Goal: Navigation & Orientation: Find specific page/section

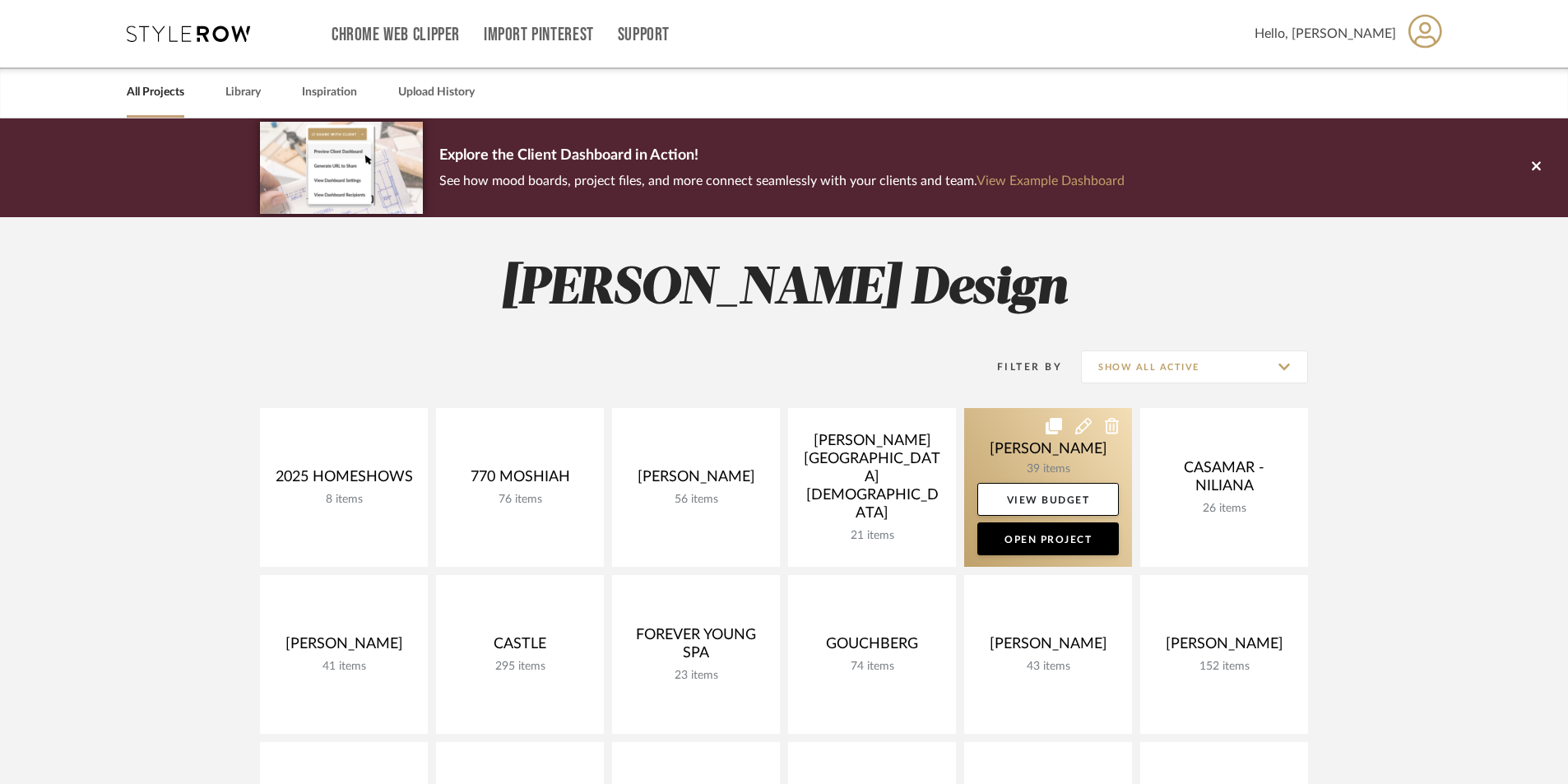
click at [1064, 453] on link at bounding box center [1047, 487] width 168 height 158
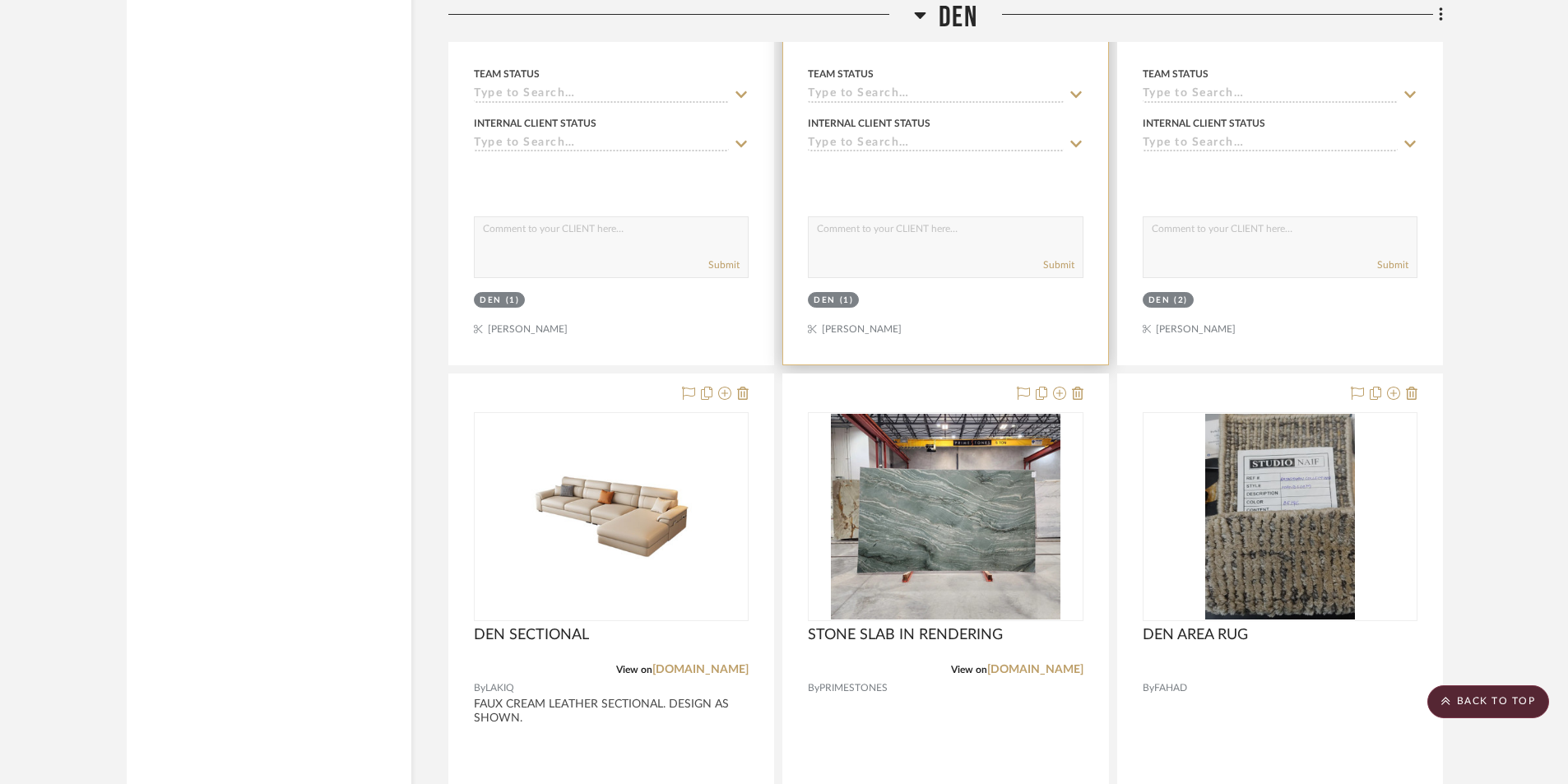
scroll to position [3237, 0]
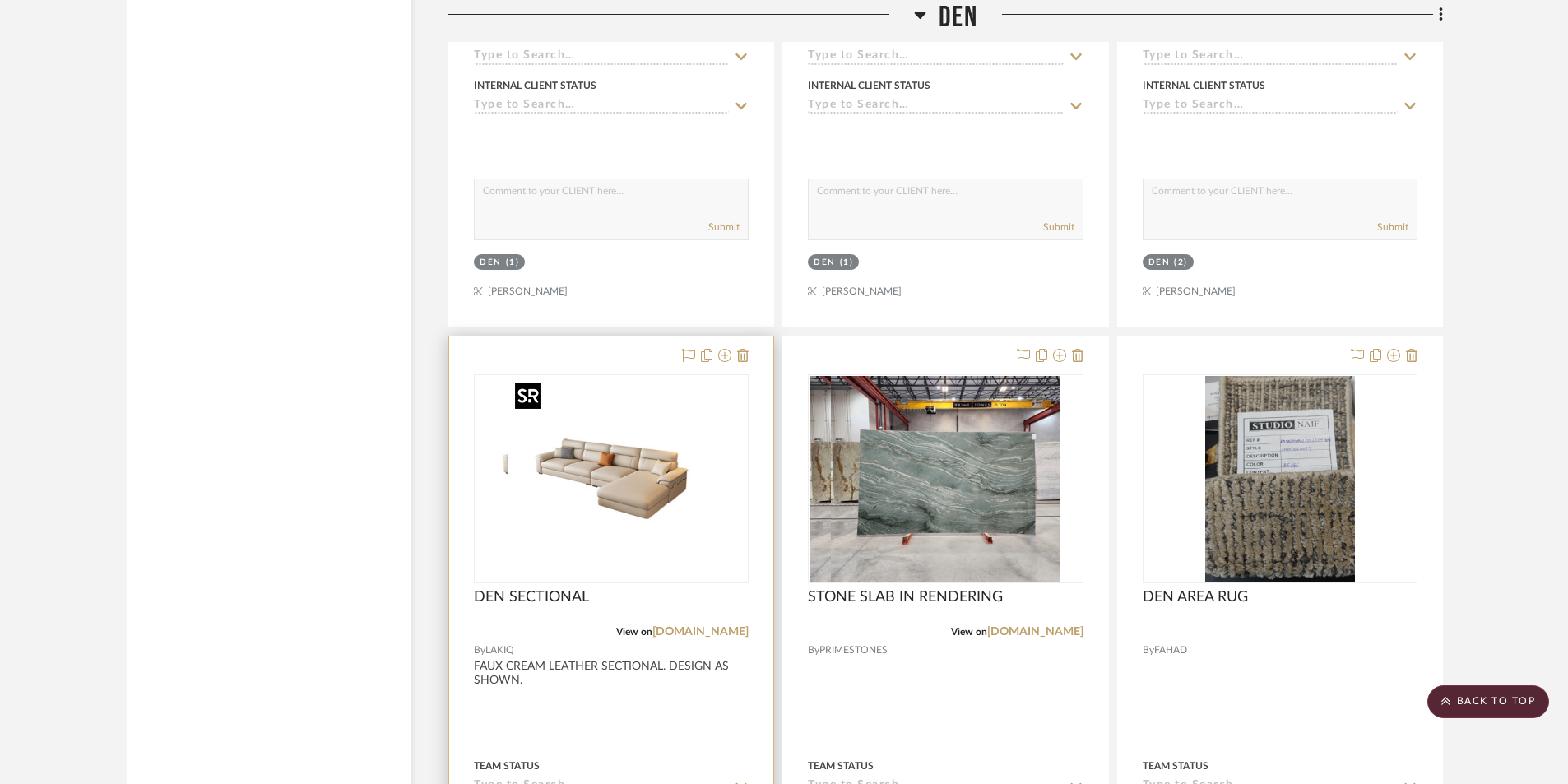
click at [603, 520] on div at bounding box center [611, 479] width 275 height 209
click at [515, 600] on span "DEN SECTIONAL" at bounding box center [532, 598] width 115 height 18
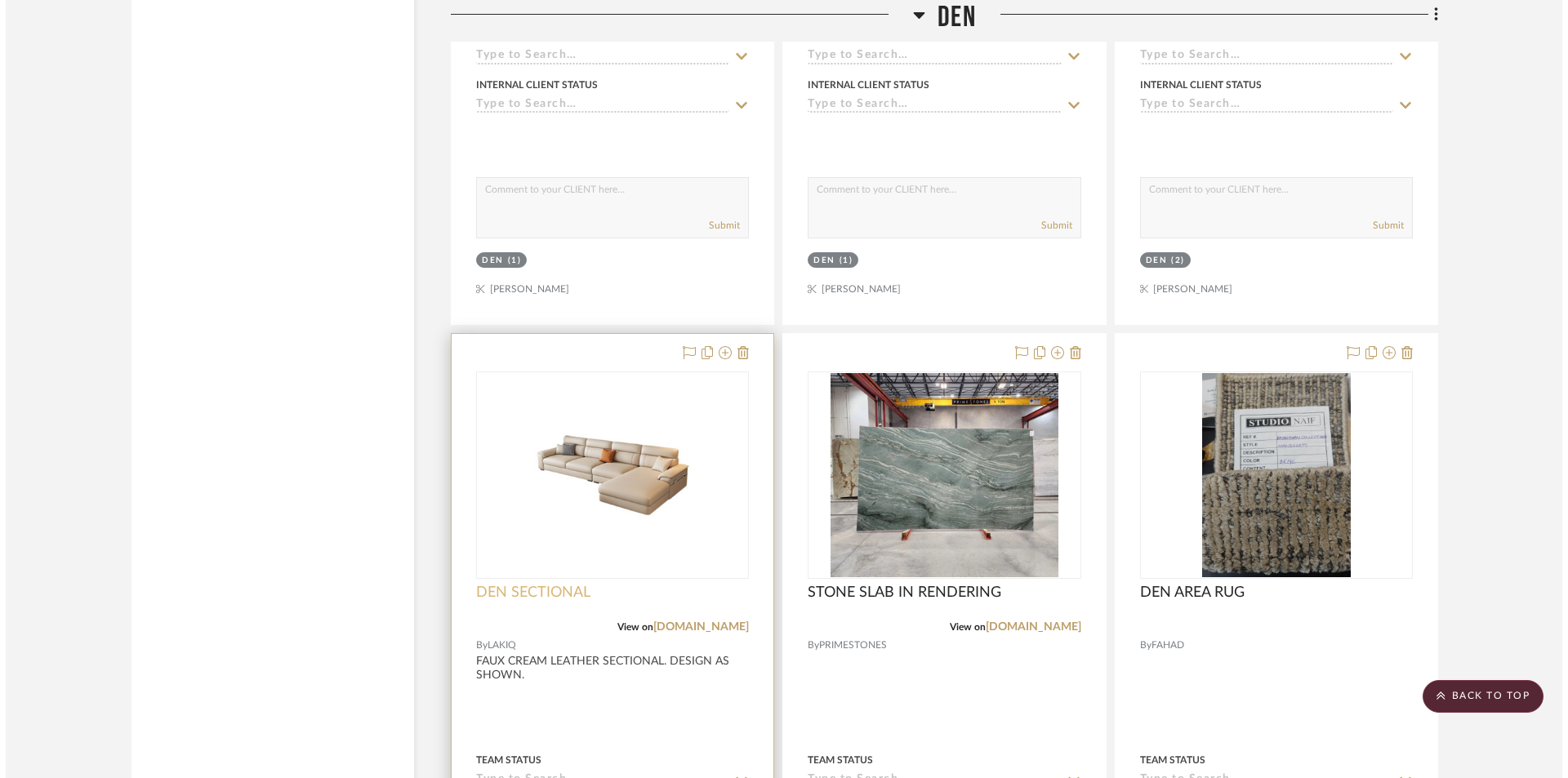
scroll to position [0, 0]
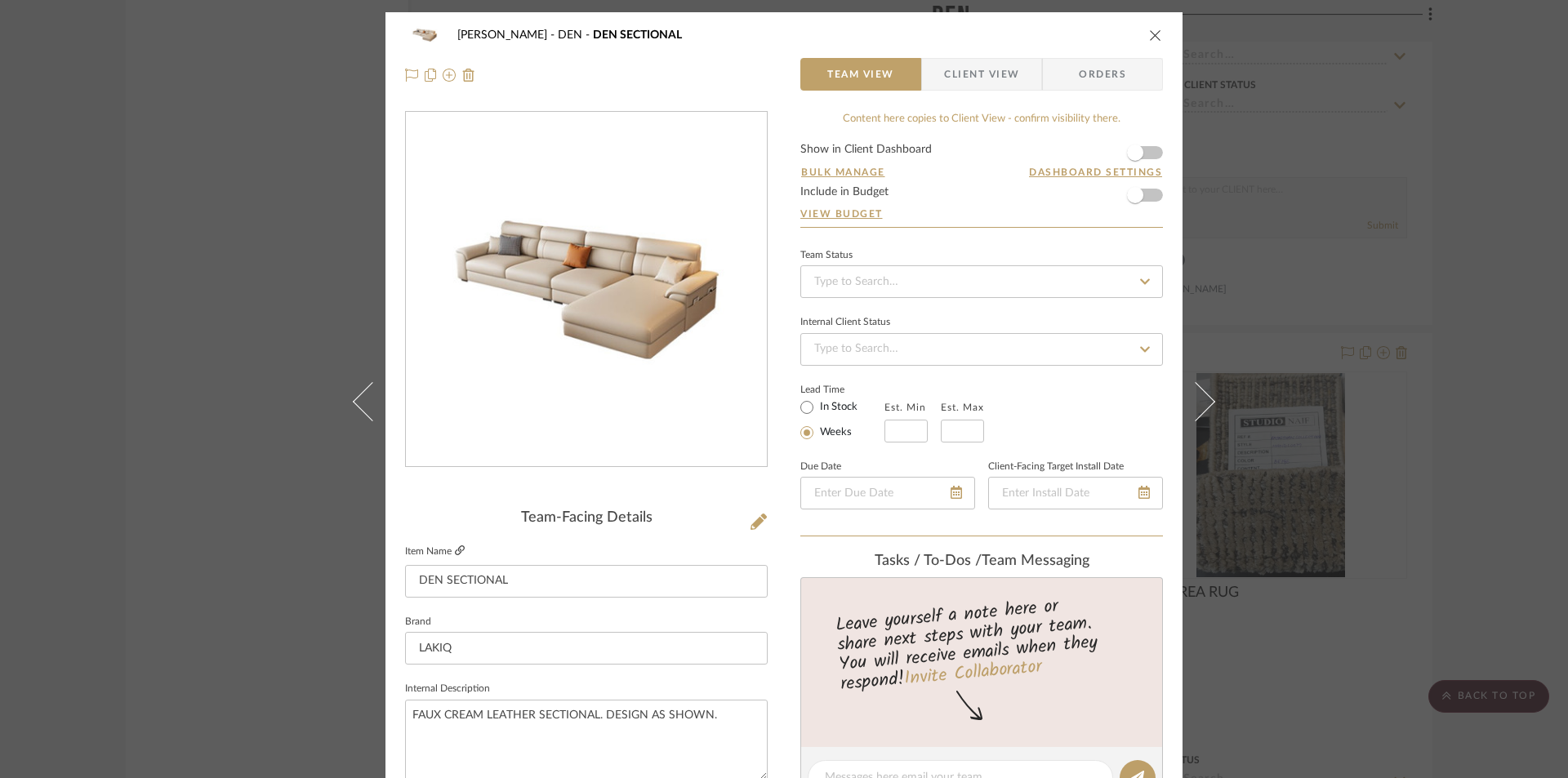
click at [455, 548] on icon at bounding box center [460, 551] width 10 height 10
click at [1520, 223] on div "CASAMAR - MARIO DEN DEN SECTIONAL Team View Client View Orders Team-Facing Deta…" at bounding box center [784, 389] width 1568 height 778
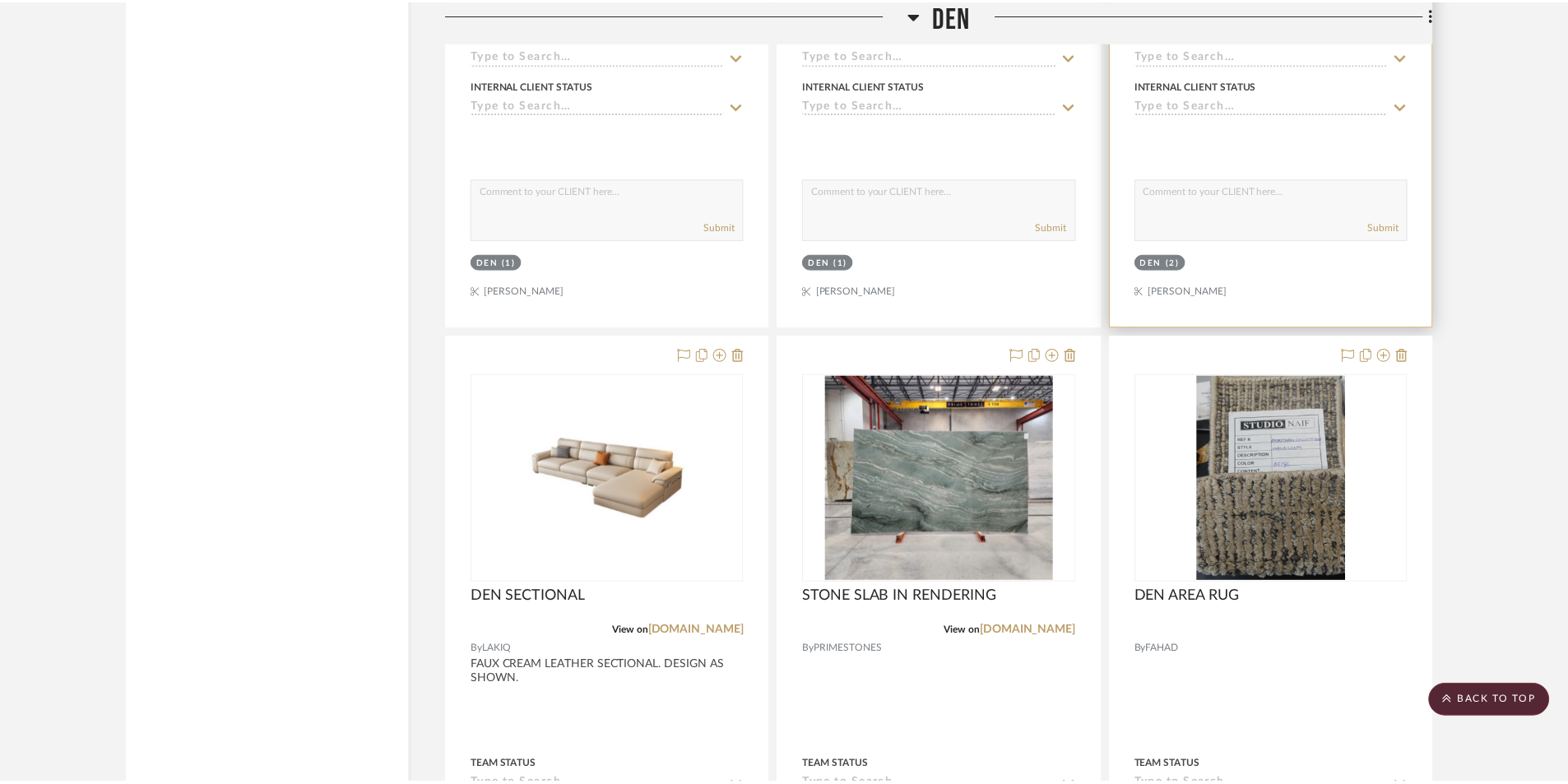
scroll to position [3237, 0]
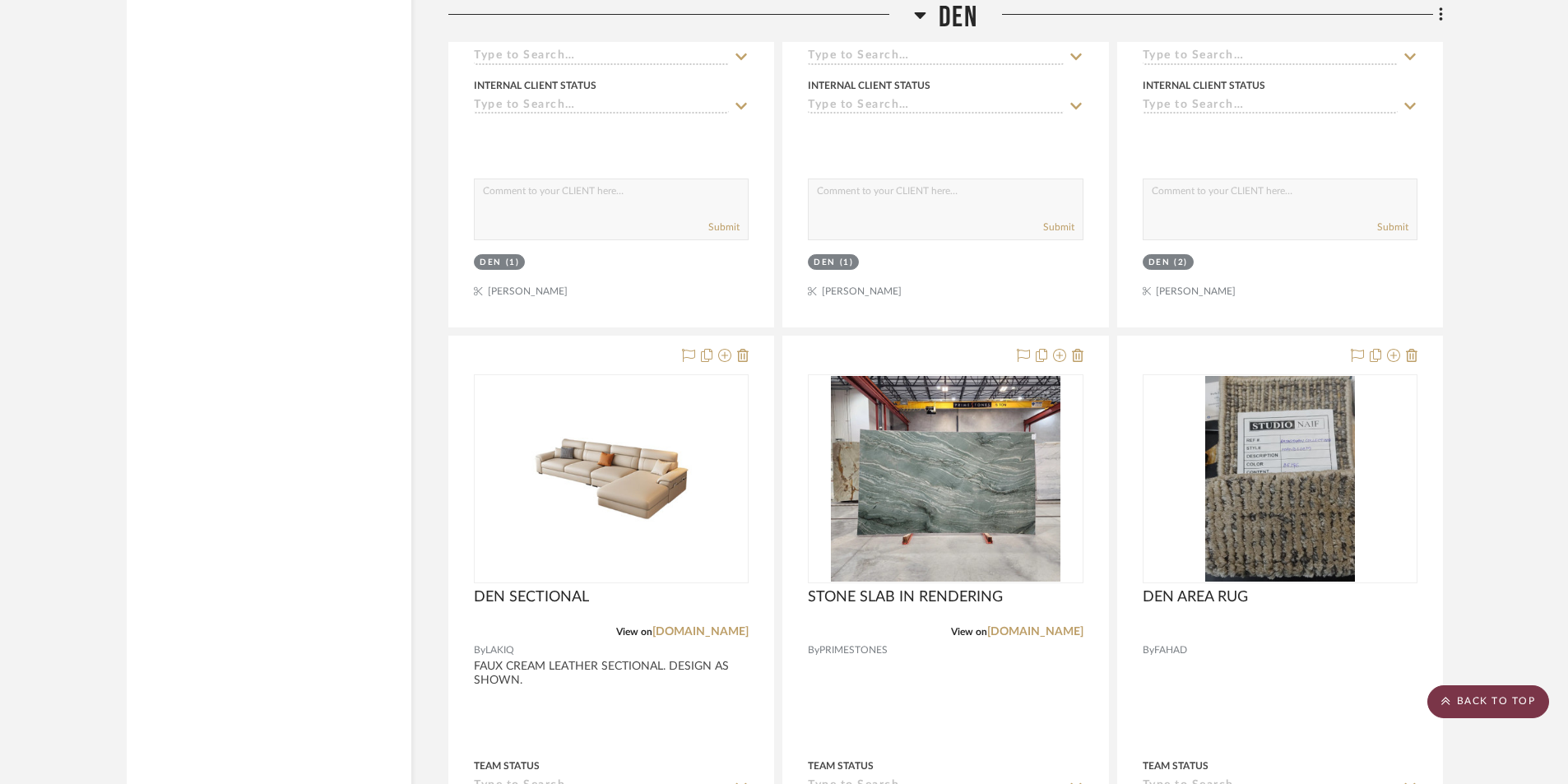
click at [1499, 703] on scroll-to-top-button "BACK TO TOP" at bounding box center [1487, 701] width 121 height 33
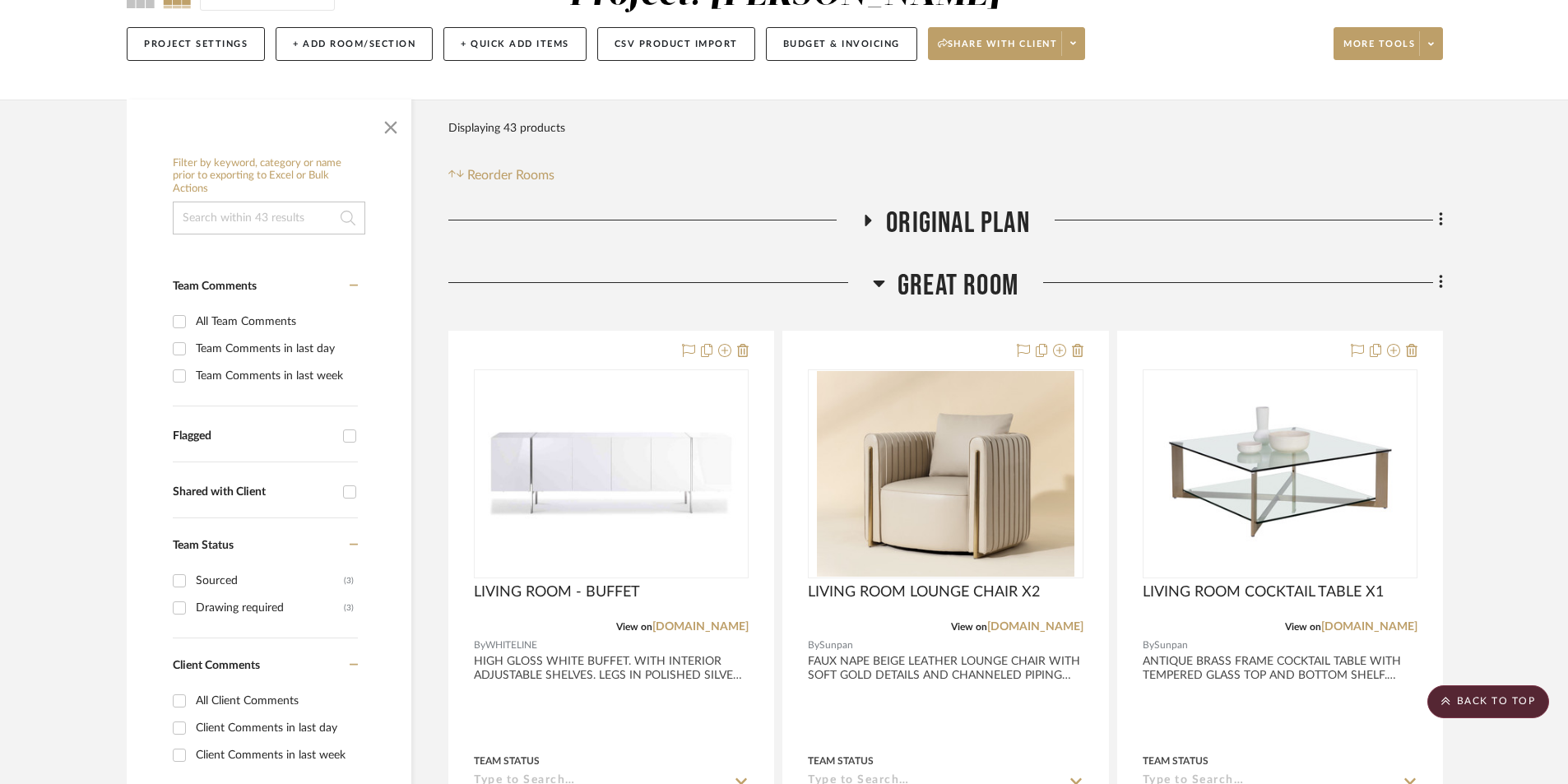
scroll to position [0, 0]
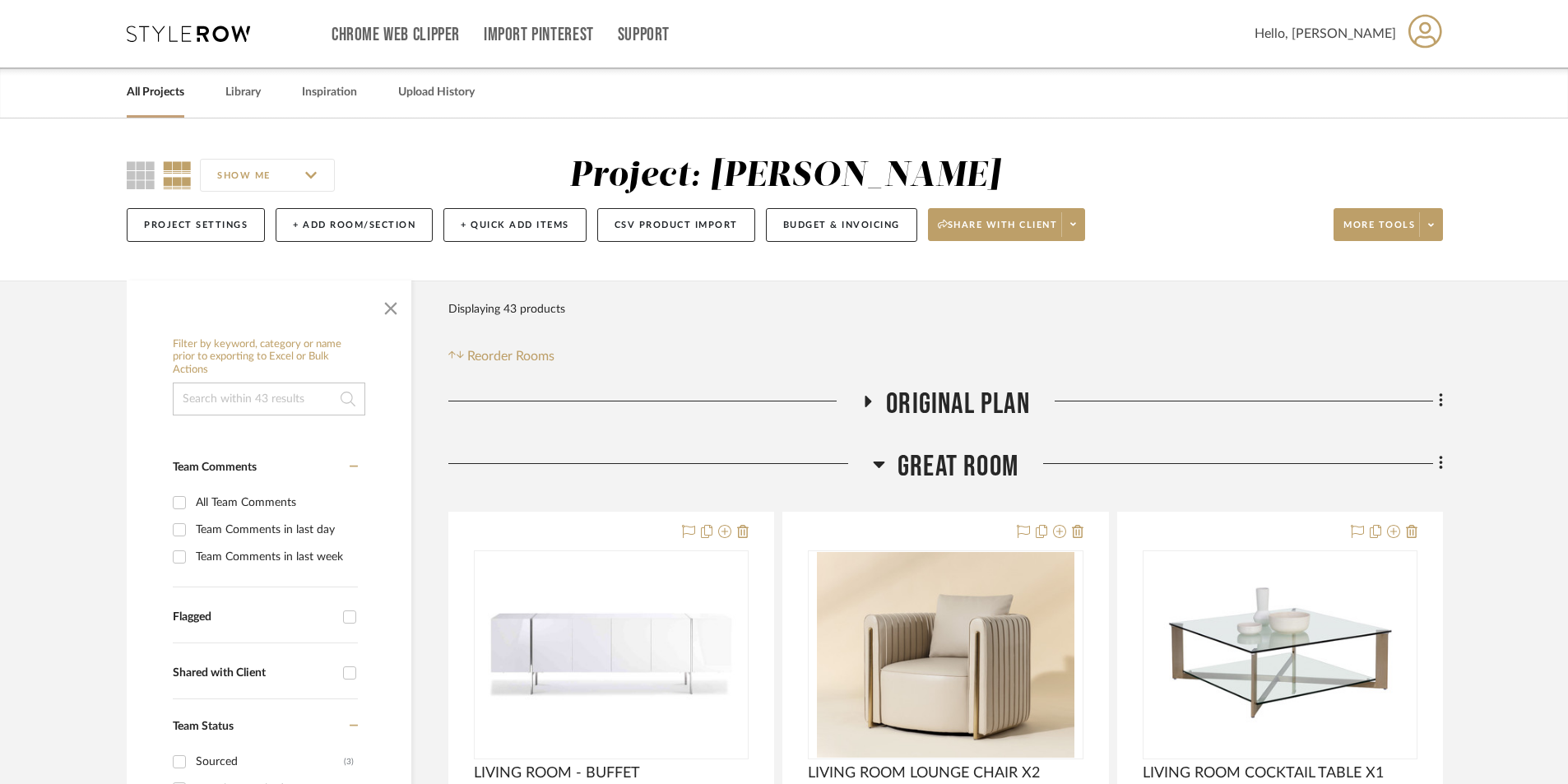
click at [133, 93] on link "All Projects" at bounding box center [155, 93] width 58 height 22
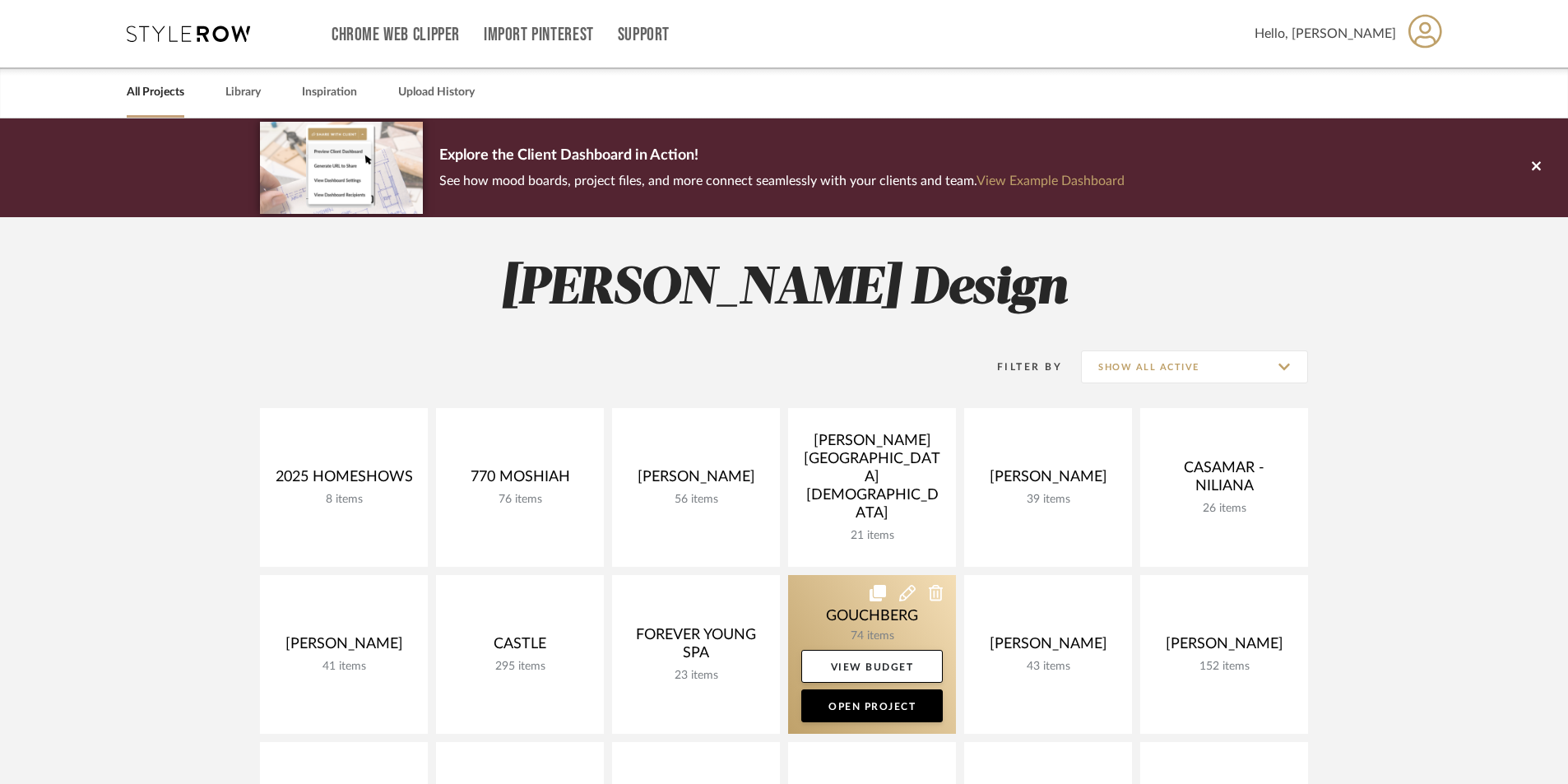
click at [884, 622] on link at bounding box center [871, 653] width 168 height 158
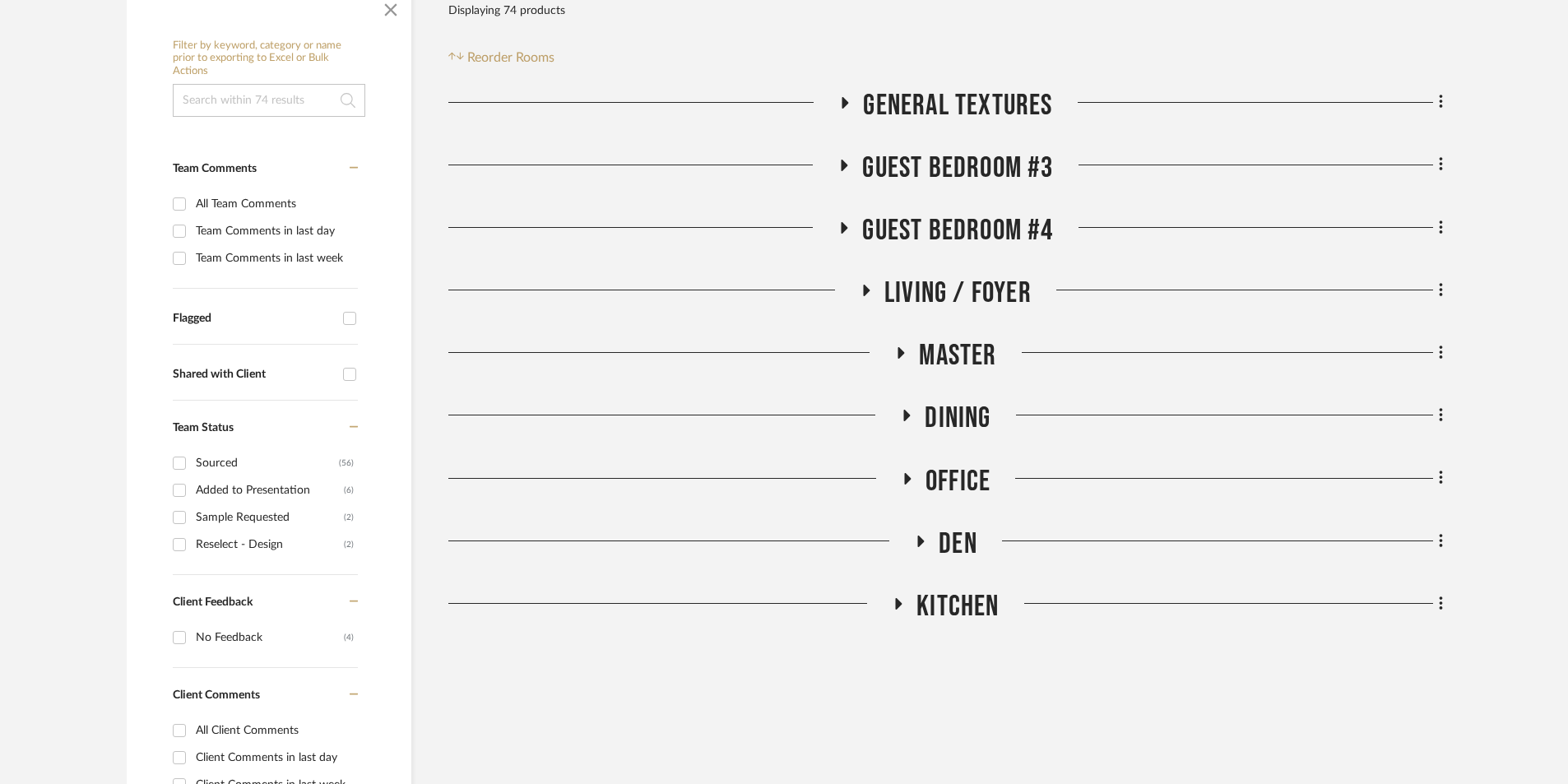
scroll to position [329, 0]
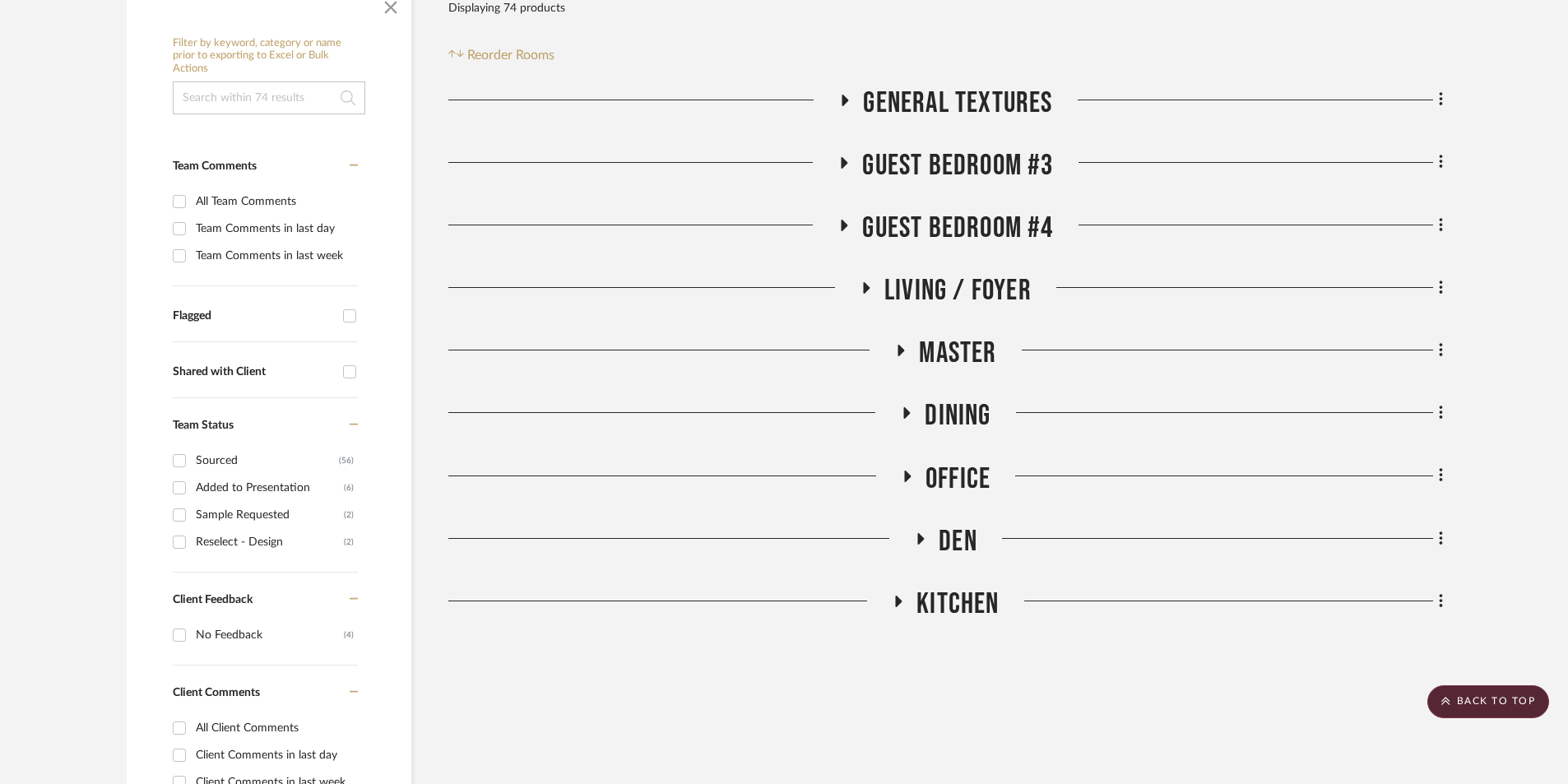
click at [863, 287] on icon at bounding box center [866, 288] width 7 height 12
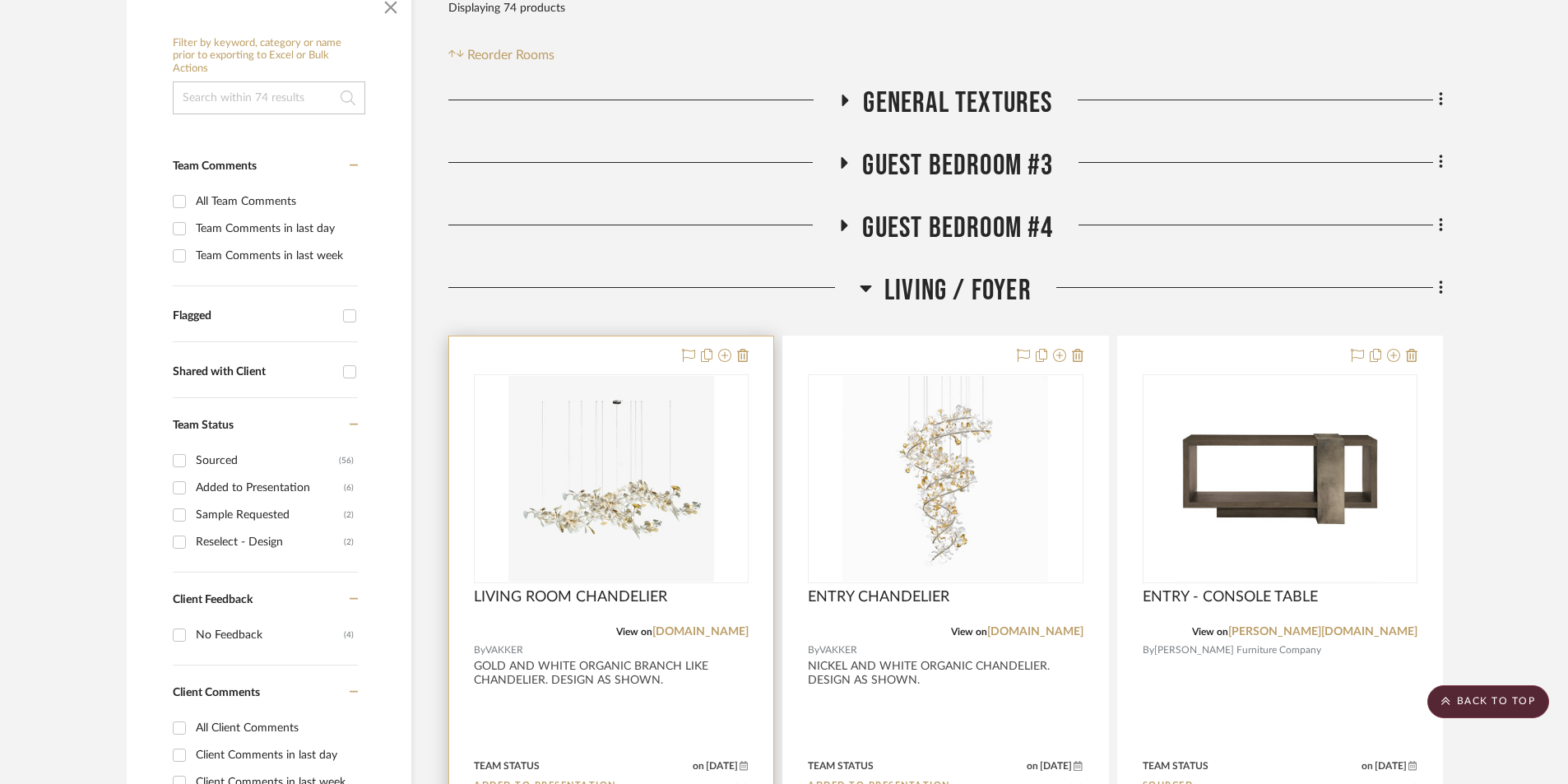
click at [589, 634] on div "View on [DOMAIN_NAME]" at bounding box center [611, 632] width 275 height 15
click at [607, 504] on img "0" at bounding box center [611, 479] width 206 height 206
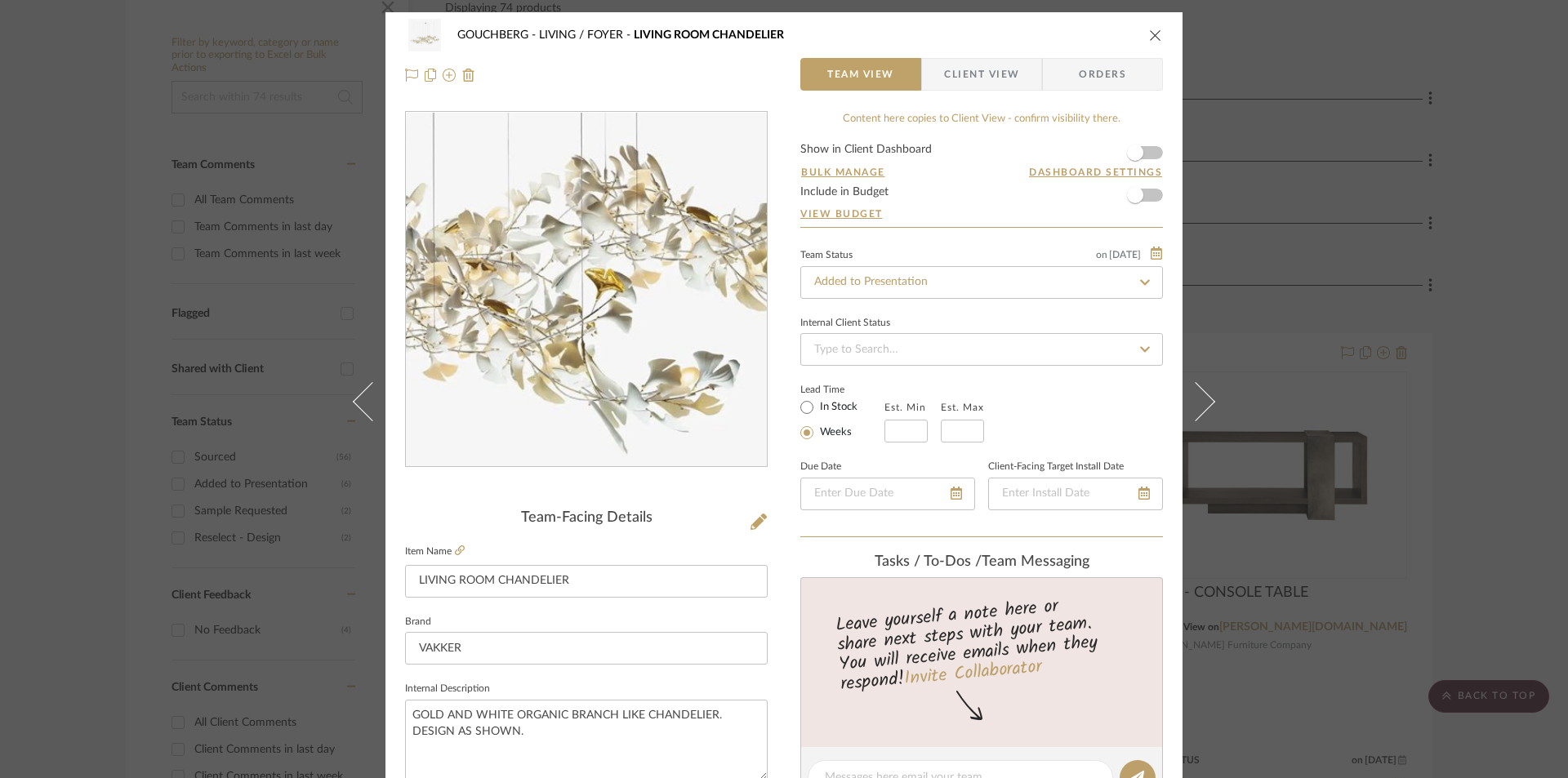
click at [617, 340] on img "0" at bounding box center [586, 290] width 355 height 355
